Goal: Task Accomplishment & Management: Complete application form

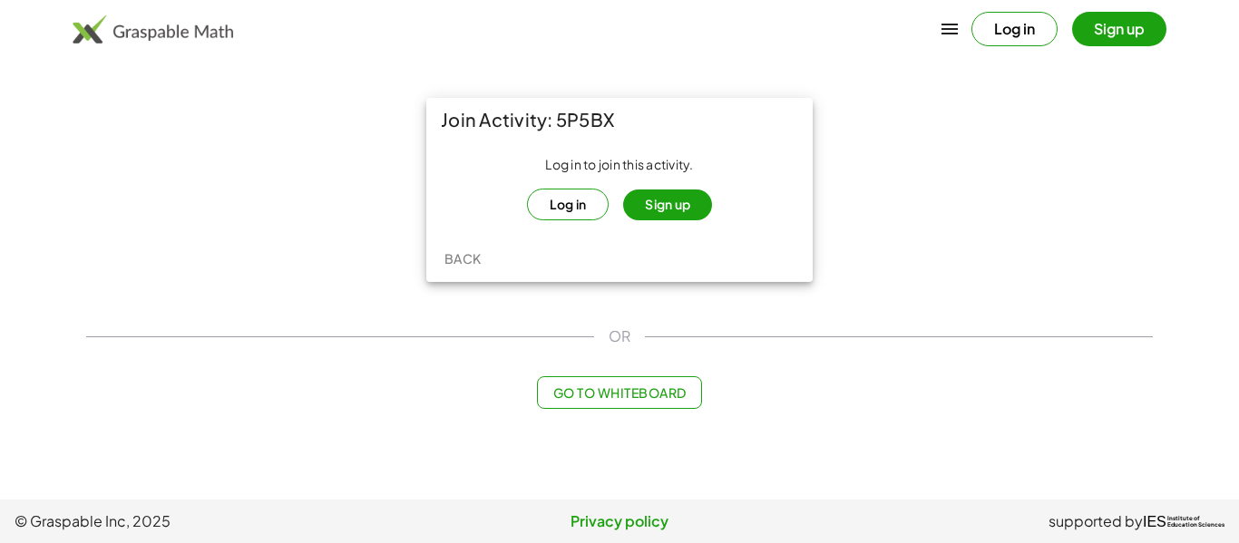
click at [628, 210] on button "Sign up" at bounding box center [667, 205] width 89 height 31
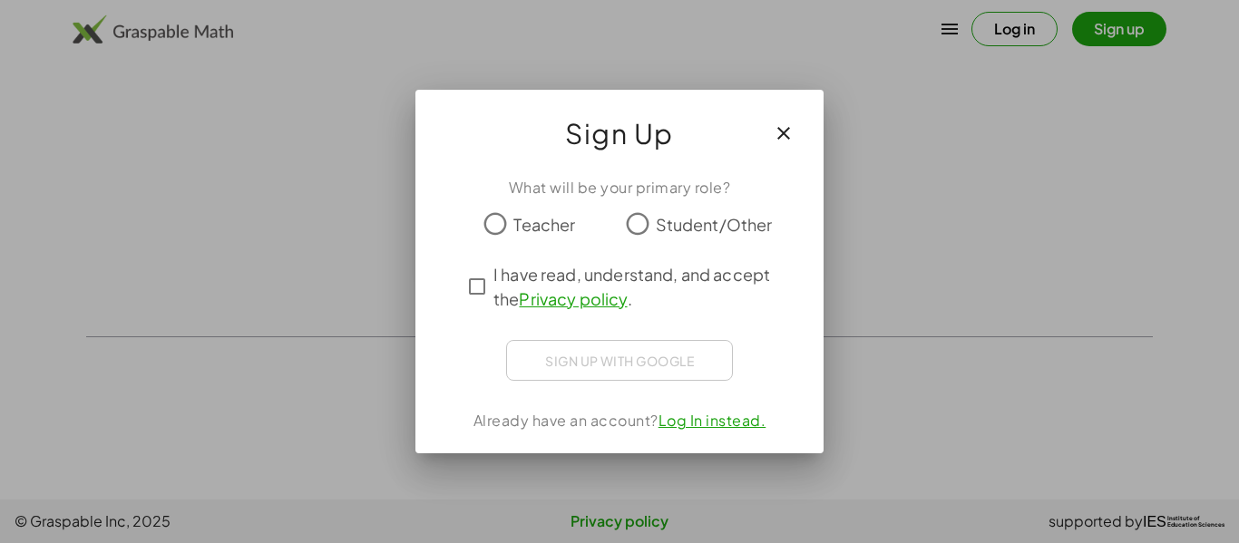
click at [796, 132] on button "button" at bounding box center [784, 134] width 44 height 44
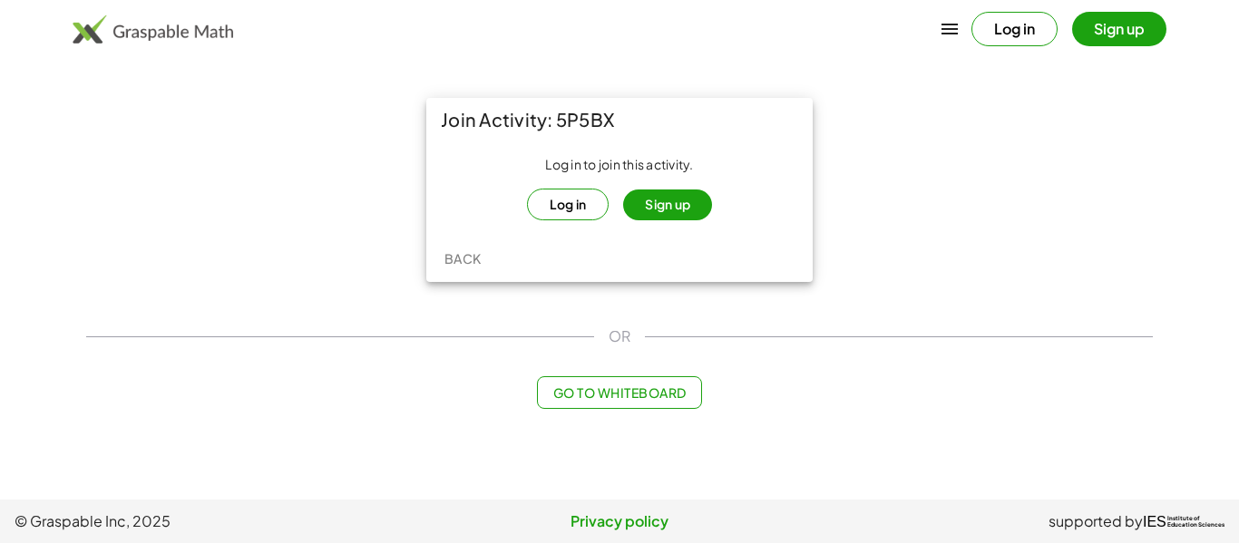
click at [567, 195] on button "Log in" at bounding box center [568, 205] width 83 height 32
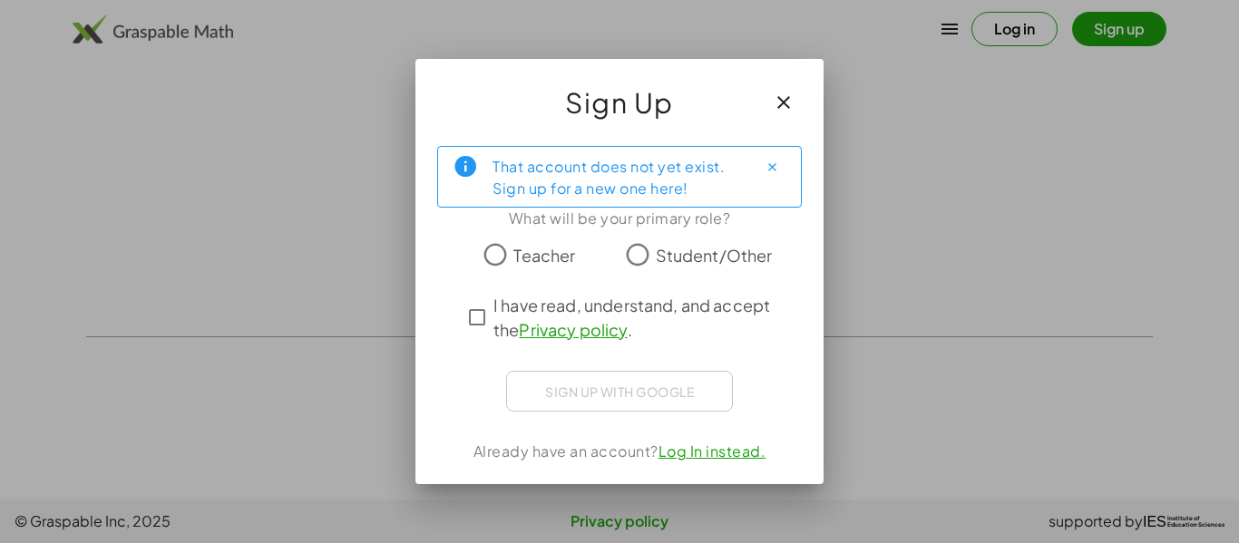
click at [656, 263] on span "Student/Other" at bounding box center [714, 255] width 117 height 24
click at [769, 168] on icon "Close" at bounding box center [773, 168] width 14 height 14
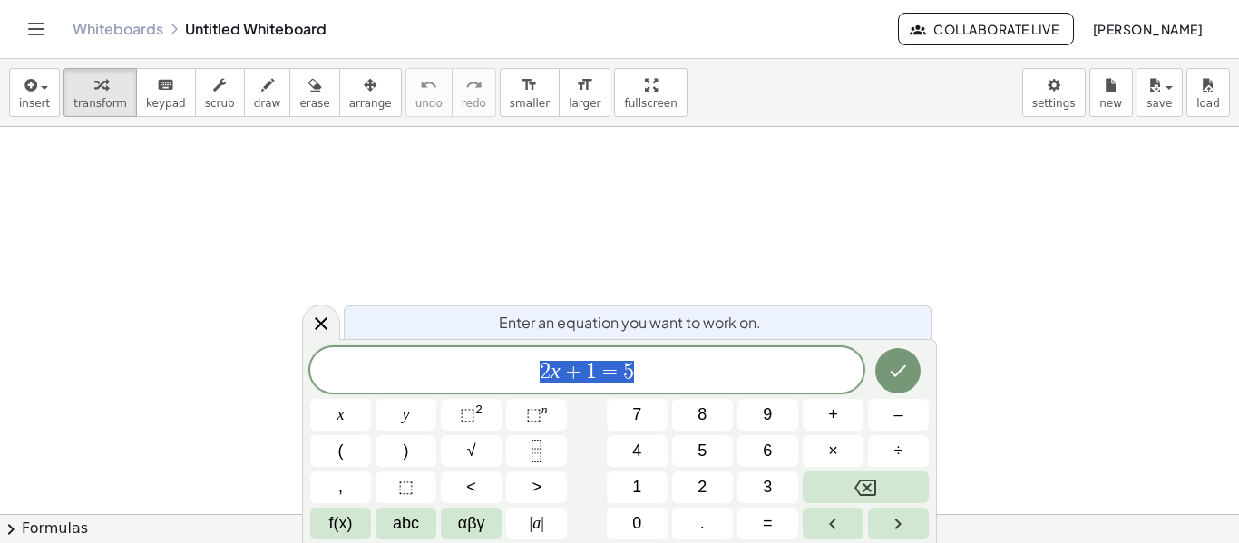
scroll to position [1, 0]
click at [73, 31] on link "Whiteboards" at bounding box center [118, 29] width 91 height 18
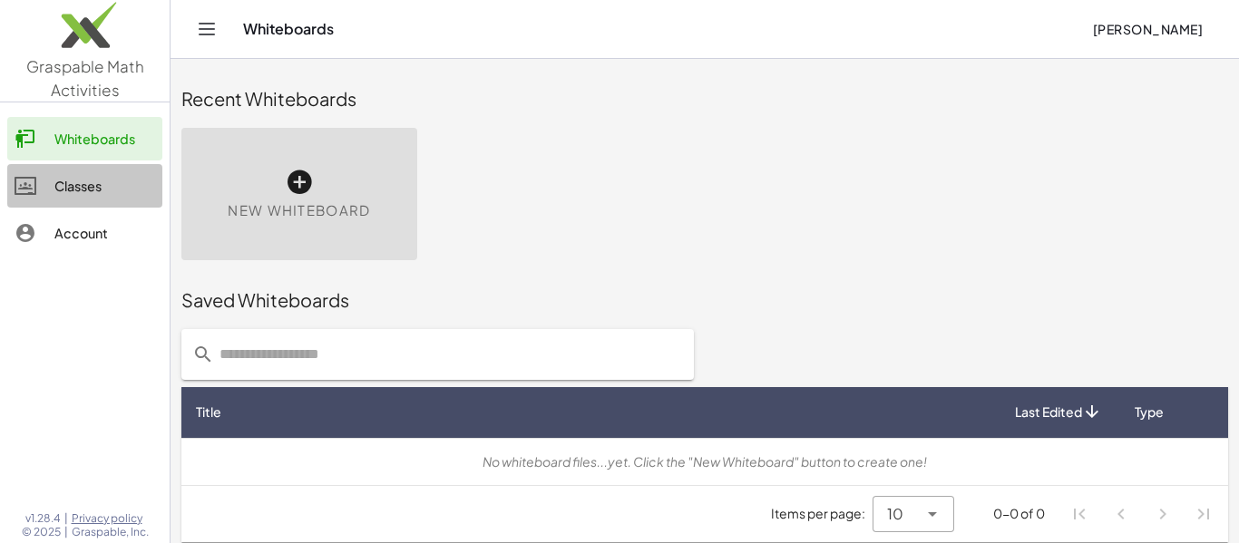
click at [71, 195] on div "Classes" at bounding box center [104, 186] width 101 height 22
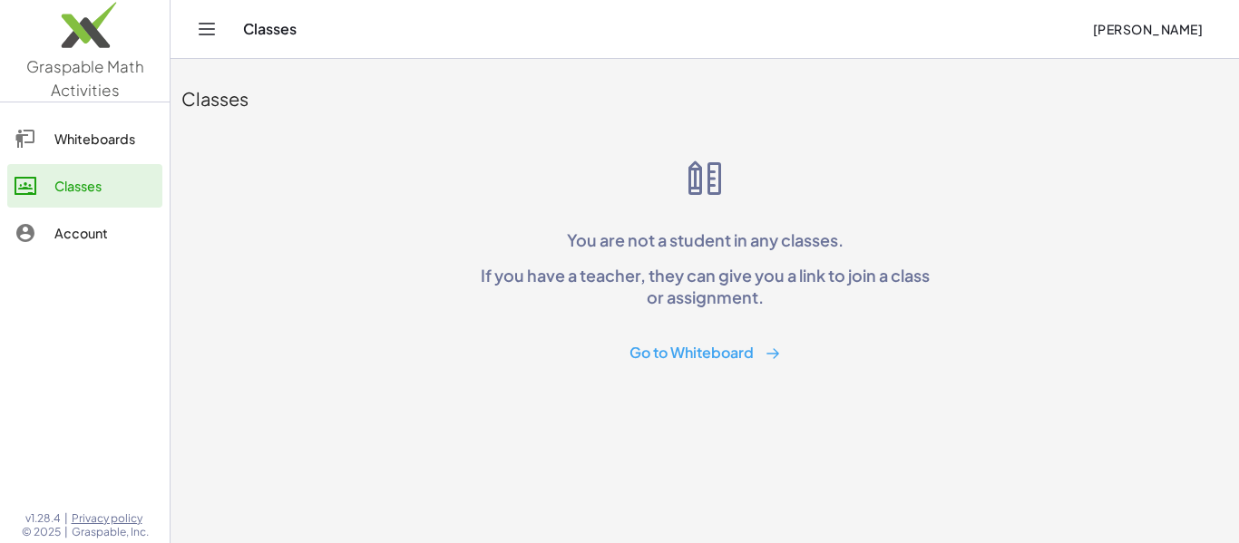
click at [288, 24] on div "Classes" at bounding box center [660, 29] width 835 height 18
click at [97, 232] on div "Account" at bounding box center [104, 233] width 101 height 22
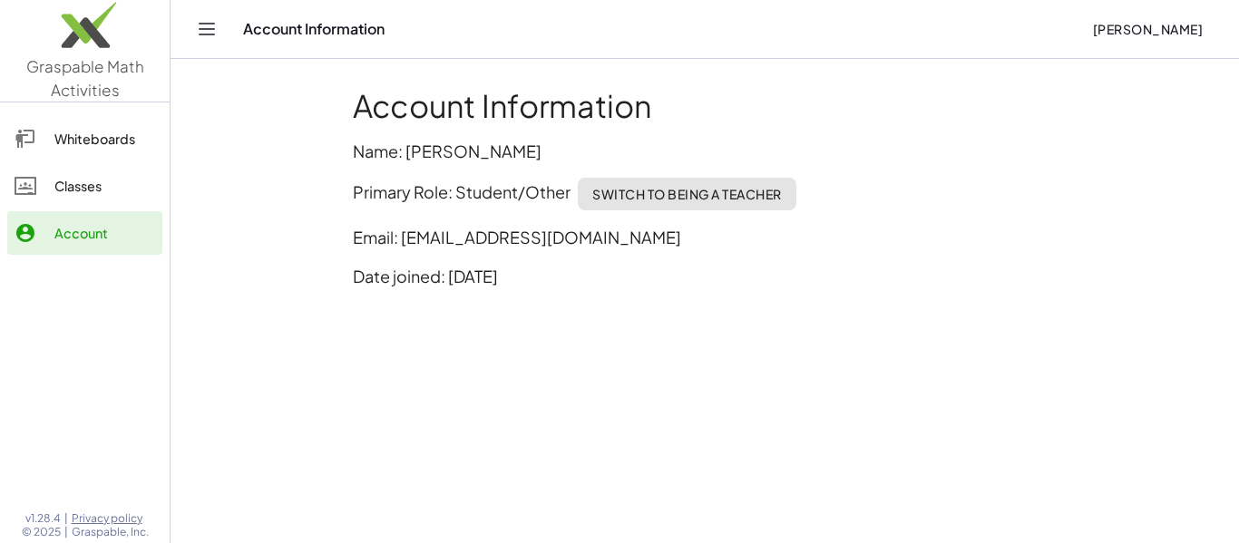
click at [103, 185] on div "Classes" at bounding box center [104, 186] width 101 height 22
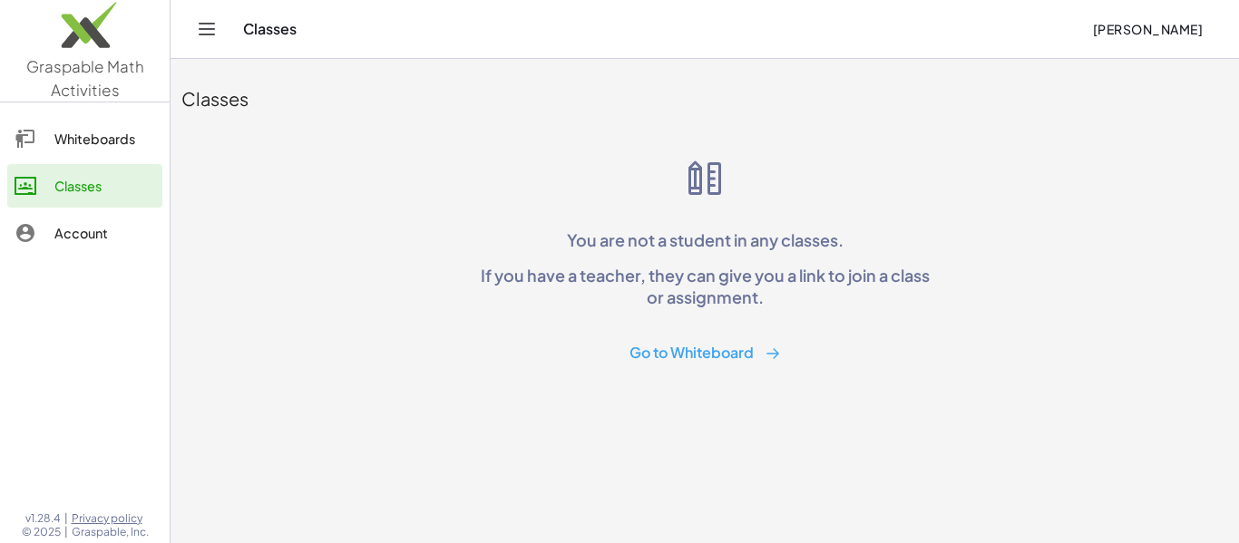
click at [671, 364] on button "Go to Whiteboard" at bounding box center [705, 354] width 181 height 34
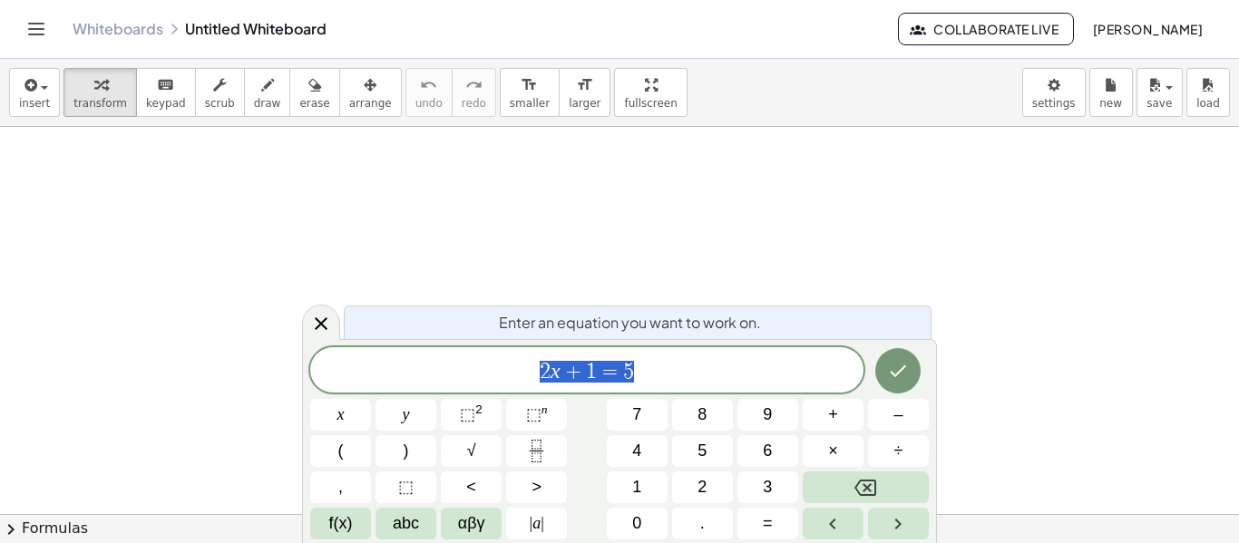
scroll to position [2, 0]
click at [31, 34] on icon "Toggle navigation" at bounding box center [36, 29] width 15 height 11
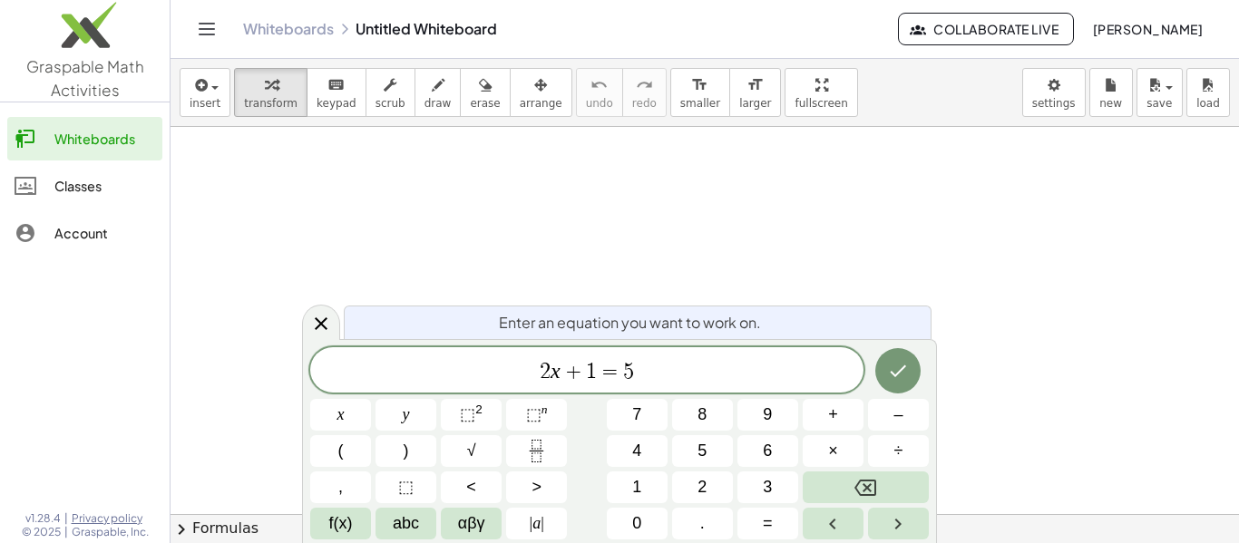
click at [97, 131] on div "Whiteboards" at bounding box center [104, 139] width 101 height 22
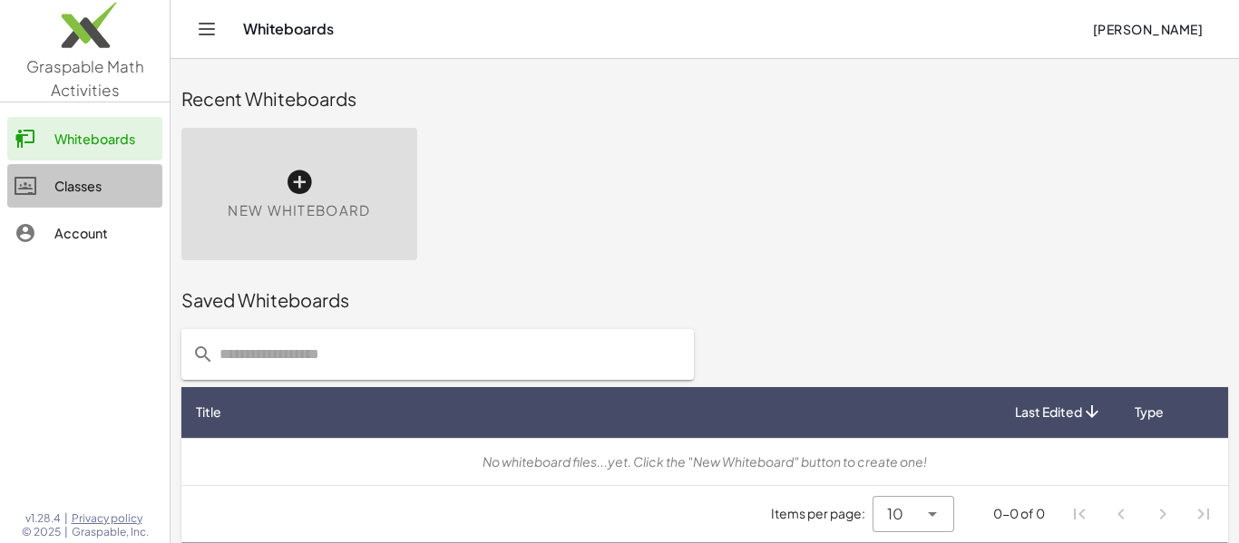
click at [116, 195] on div "Classes" at bounding box center [104, 186] width 101 height 22
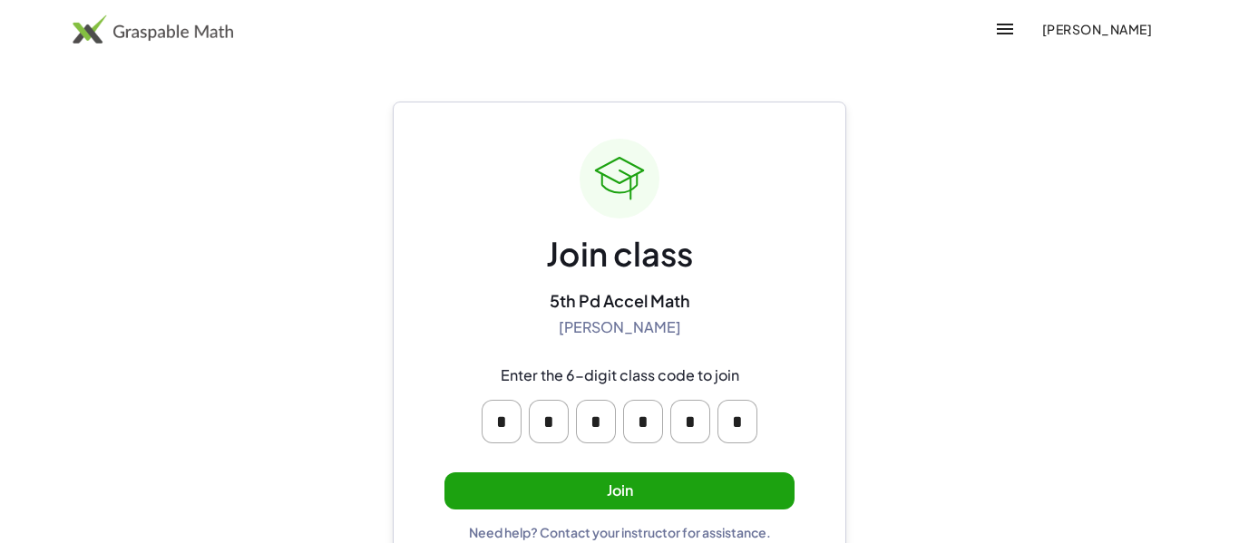
click at [567, 478] on button "Join" at bounding box center [620, 491] width 350 height 37
